Goal: Task Accomplishment & Management: Manage account settings

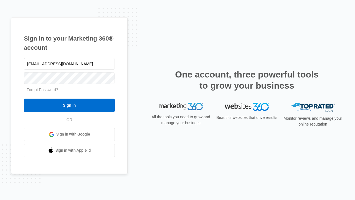
type input "[EMAIL_ADDRESS][DOMAIN_NAME]"
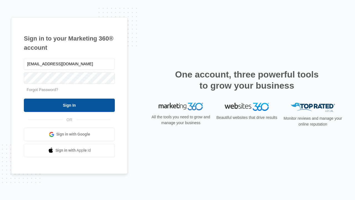
click at [69, 105] on input "Sign In" at bounding box center [69, 104] width 91 height 13
